Goal: Task Accomplishment & Management: Manage account settings

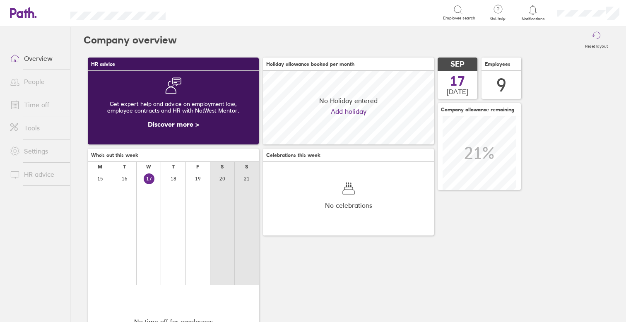
scroll to position [74, 171]
click at [37, 106] on link "Time off" at bounding box center [36, 105] width 67 height 17
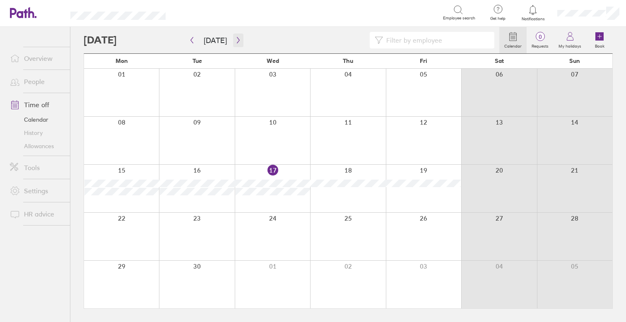
click at [239, 41] on icon "button" at bounding box center [238, 40] width 6 height 7
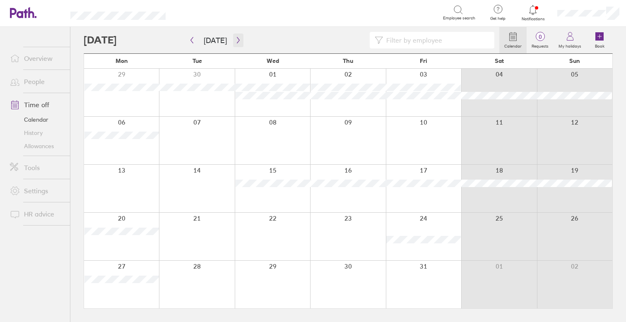
click at [235, 39] on icon "button" at bounding box center [238, 40] width 6 height 7
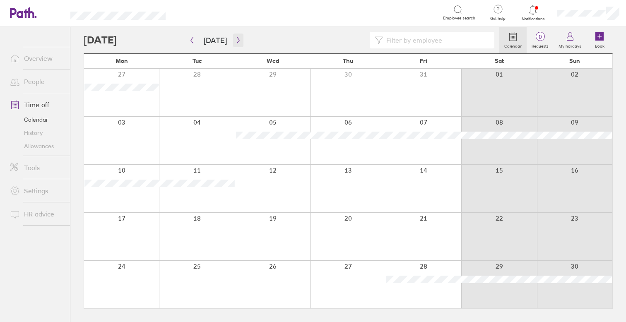
click at [235, 43] on icon "button" at bounding box center [238, 40] width 6 height 7
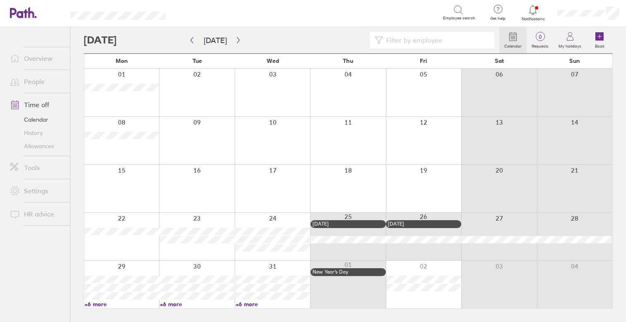
click at [42, 146] on link "Allowances" at bounding box center [36, 146] width 67 height 13
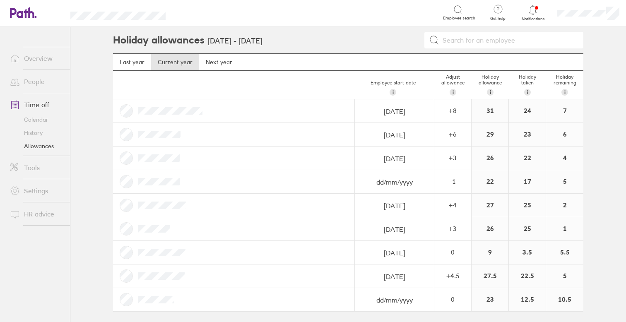
click at [40, 110] on link "Time off" at bounding box center [36, 105] width 67 height 17
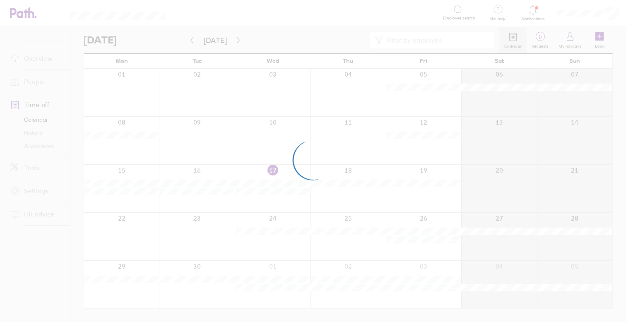
click at [37, 145] on div at bounding box center [313, 161] width 626 height 322
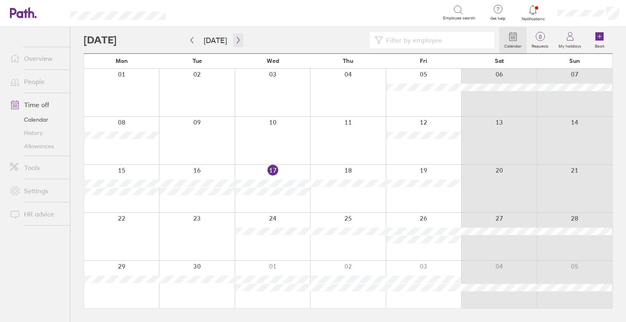
click at [240, 38] on button "button" at bounding box center [238, 41] width 10 height 14
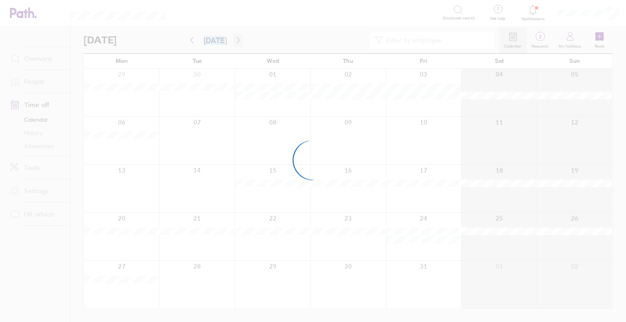
click at [240, 38] on div at bounding box center [313, 161] width 626 height 322
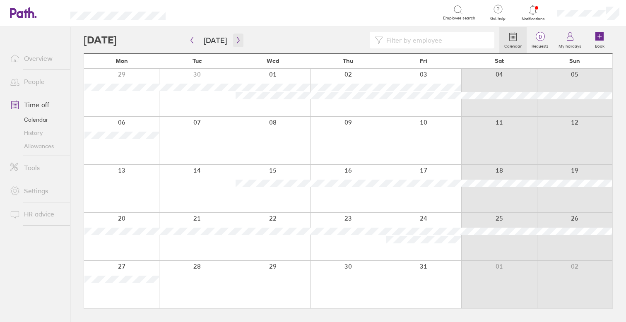
click at [238, 39] on icon "button" at bounding box center [238, 40] width 6 height 7
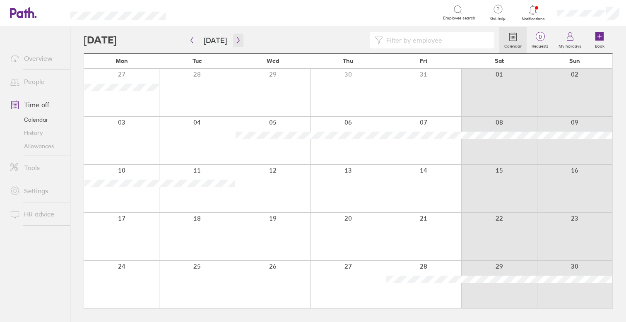
click at [236, 38] on icon "button" at bounding box center [238, 40] width 6 height 7
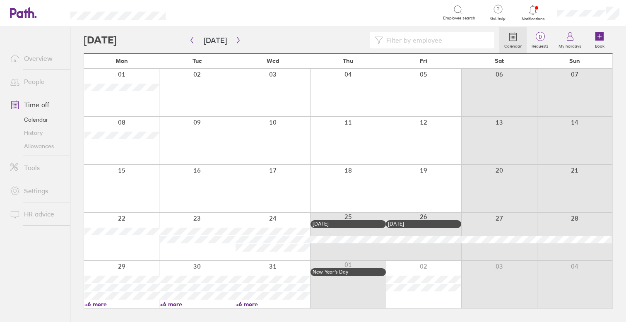
click at [116, 252] on div at bounding box center [121, 237] width 75 height 48
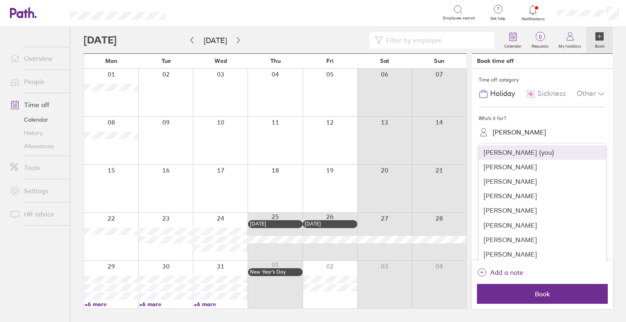
click at [552, 131] on div "[PERSON_NAME]" at bounding box center [548, 132] width 118 height 13
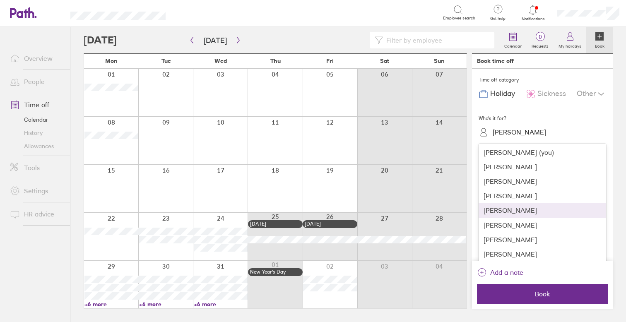
scroll to position [10, 0]
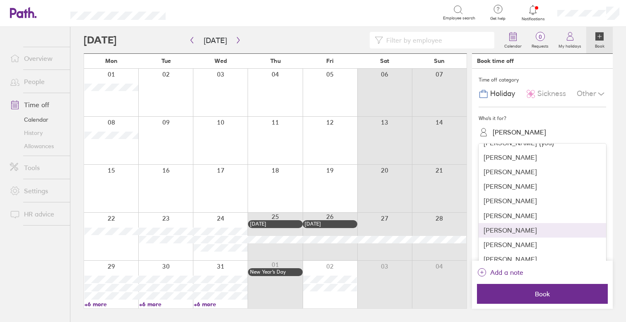
click at [517, 229] on div "[PERSON_NAME]" at bounding box center [543, 230] width 128 height 14
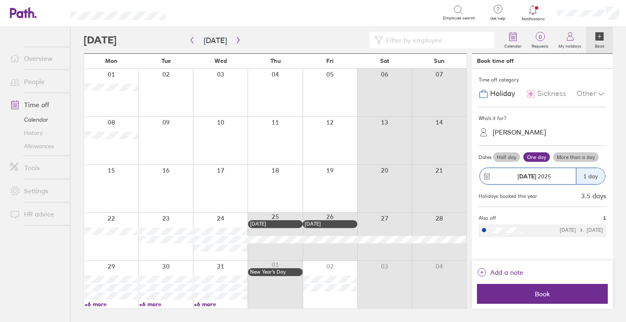
click at [575, 155] on label "More than a day" at bounding box center [576, 157] width 46 height 10
click at [0, 0] on input "More than a day" at bounding box center [0, 0] width 0 height 0
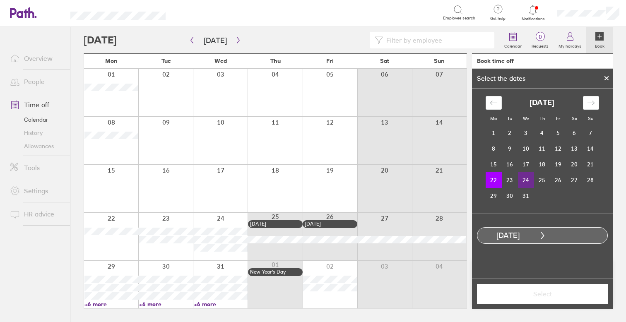
click at [523, 178] on td "24" at bounding box center [526, 180] width 16 height 16
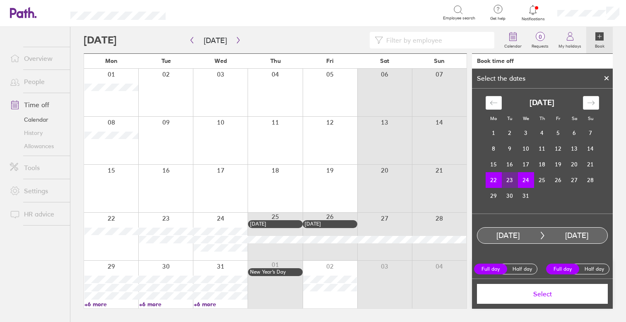
click at [534, 296] on span "Select" at bounding box center [542, 293] width 119 height 7
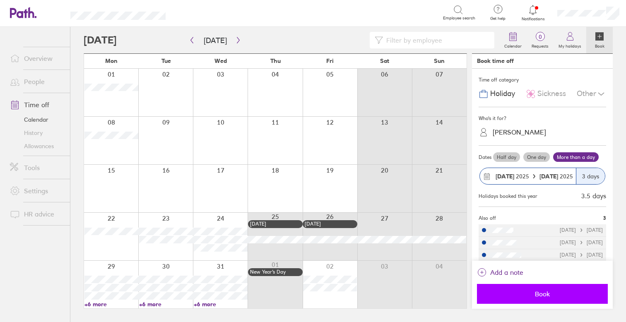
click at [555, 292] on span "Book" at bounding box center [542, 293] width 119 height 7
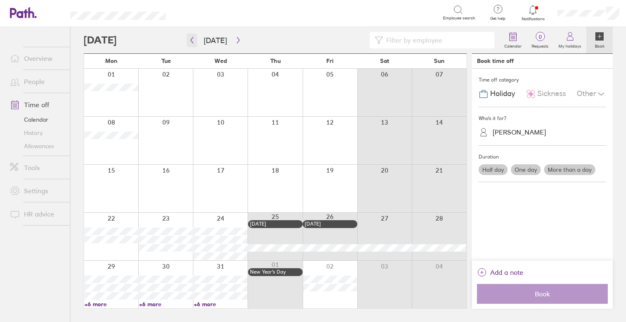
click at [189, 45] on button "button" at bounding box center [192, 41] width 10 height 14
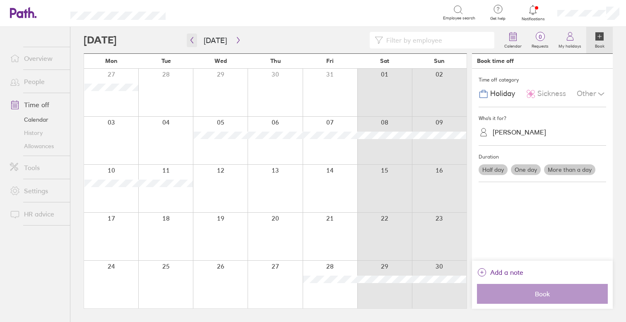
click at [193, 43] on icon "button" at bounding box center [192, 40] width 2 height 6
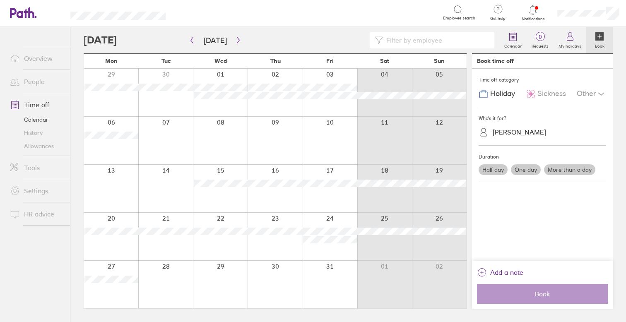
click at [31, 147] on link "Allowances" at bounding box center [36, 146] width 67 height 13
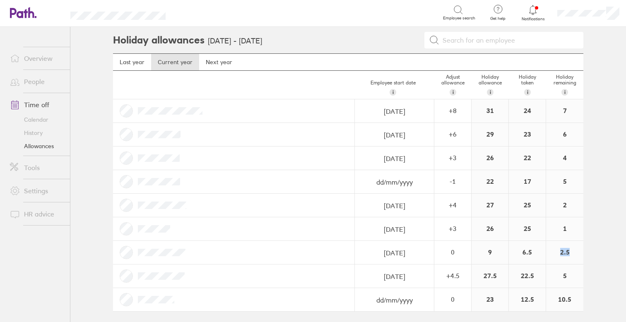
click at [563, 251] on div "2.5" at bounding box center [564, 252] width 37 height 23
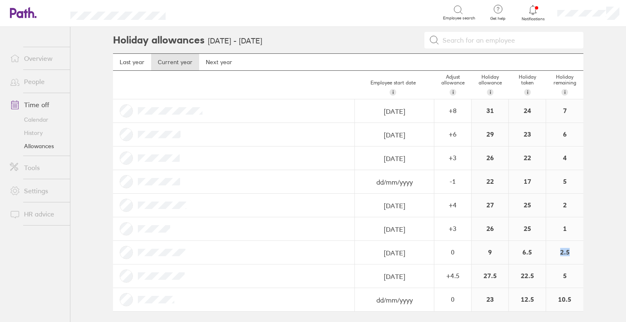
click at [563, 251] on div "2.5" at bounding box center [564, 252] width 37 height 23
click at [30, 116] on link "Calendar" at bounding box center [36, 119] width 67 height 13
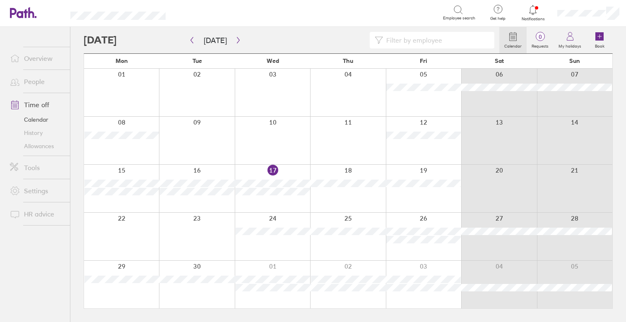
click at [236, 42] on icon "button" at bounding box center [238, 40] width 6 height 7
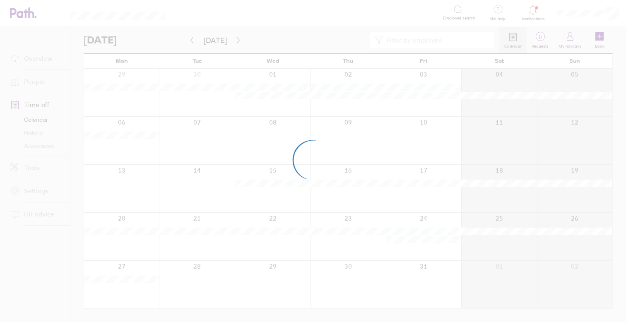
click at [236, 42] on div at bounding box center [313, 161] width 626 height 322
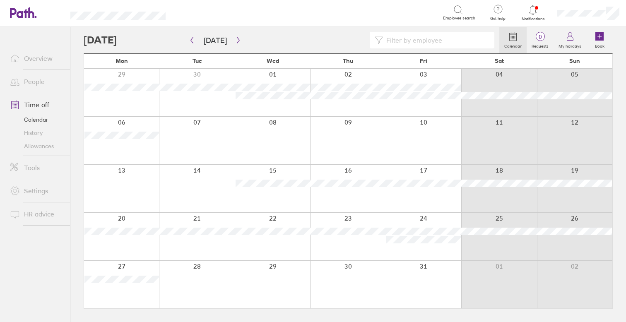
click at [236, 42] on icon "button" at bounding box center [238, 40] width 6 height 7
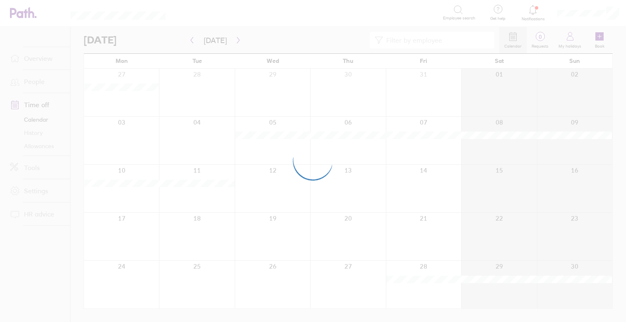
click at [237, 43] on div at bounding box center [313, 161] width 626 height 322
click at [237, 42] on div at bounding box center [313, 161] width 626 height 322
click at [238, 38] on div at bounding box center [313, 161] width 626 height 322
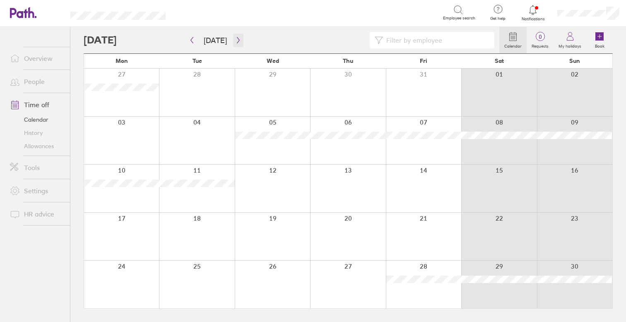
click at [237, 39] on icon "button" at bounding box center [238, 40] width 6 height 7
